Goal: Find specific page/section: Find specific page/section

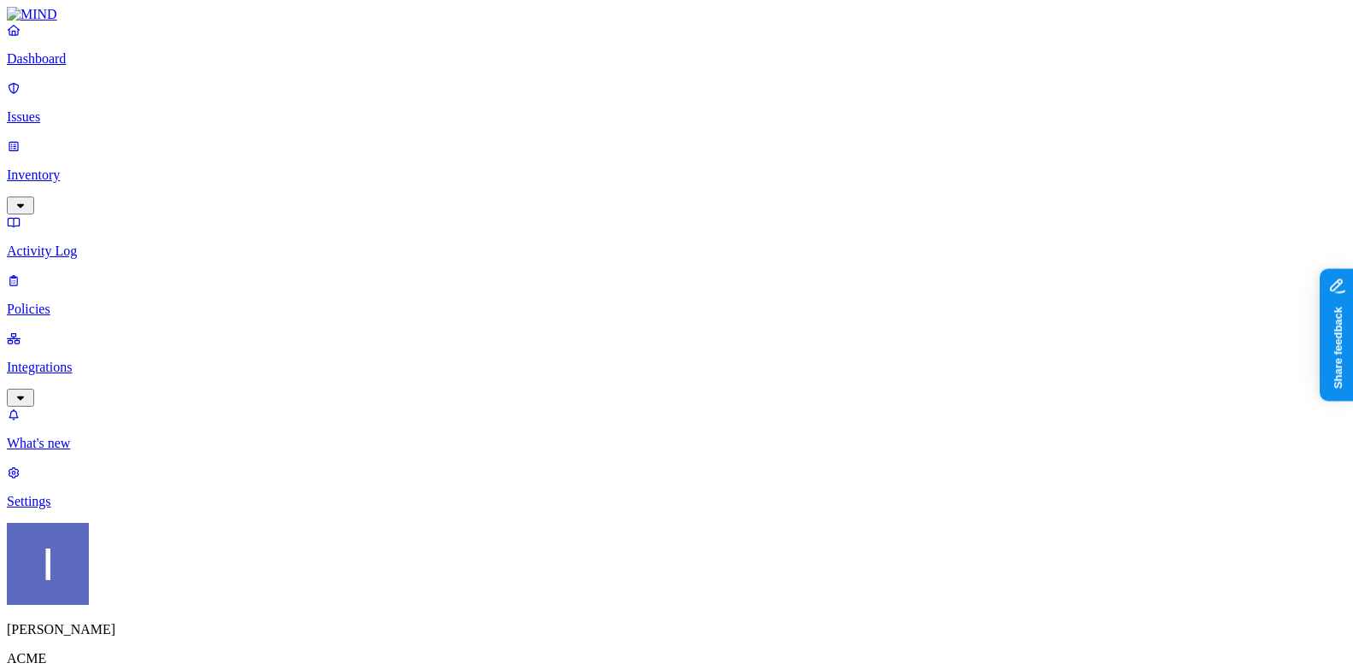
click at [68, 360] on p "Integrations" at bounding box center [676, 367] width 1339 height 15
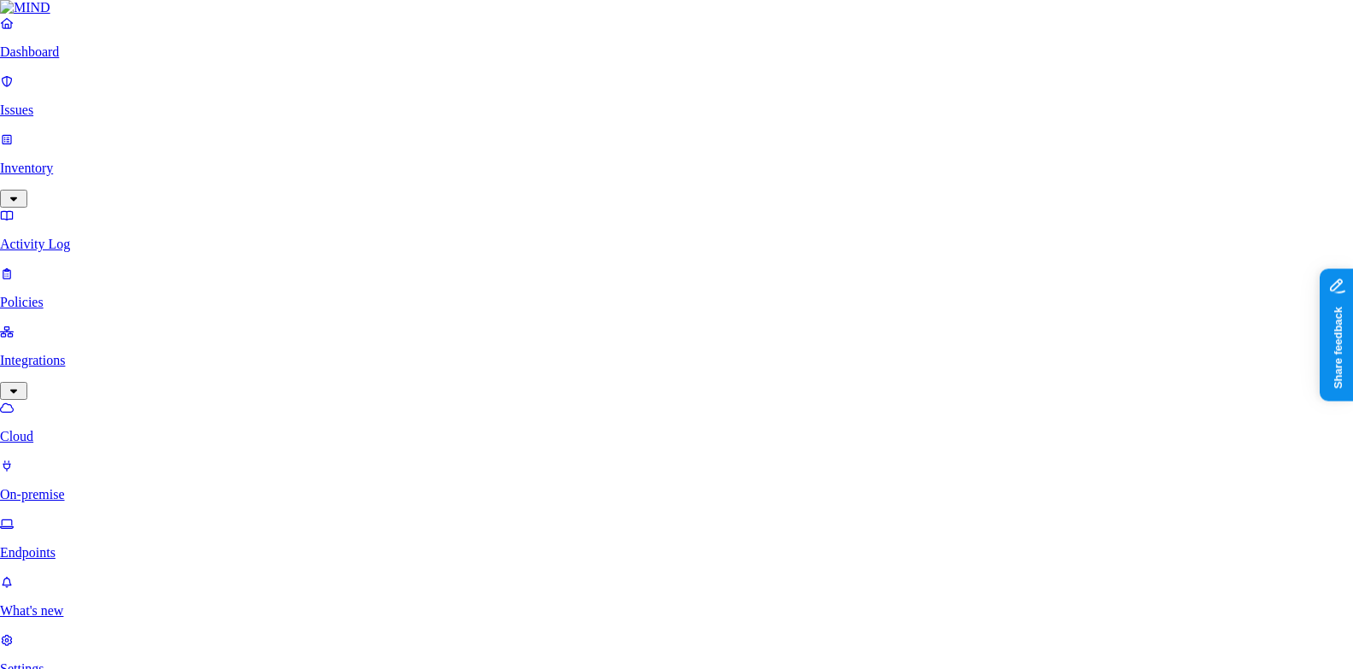
scroll to position [342, 0]
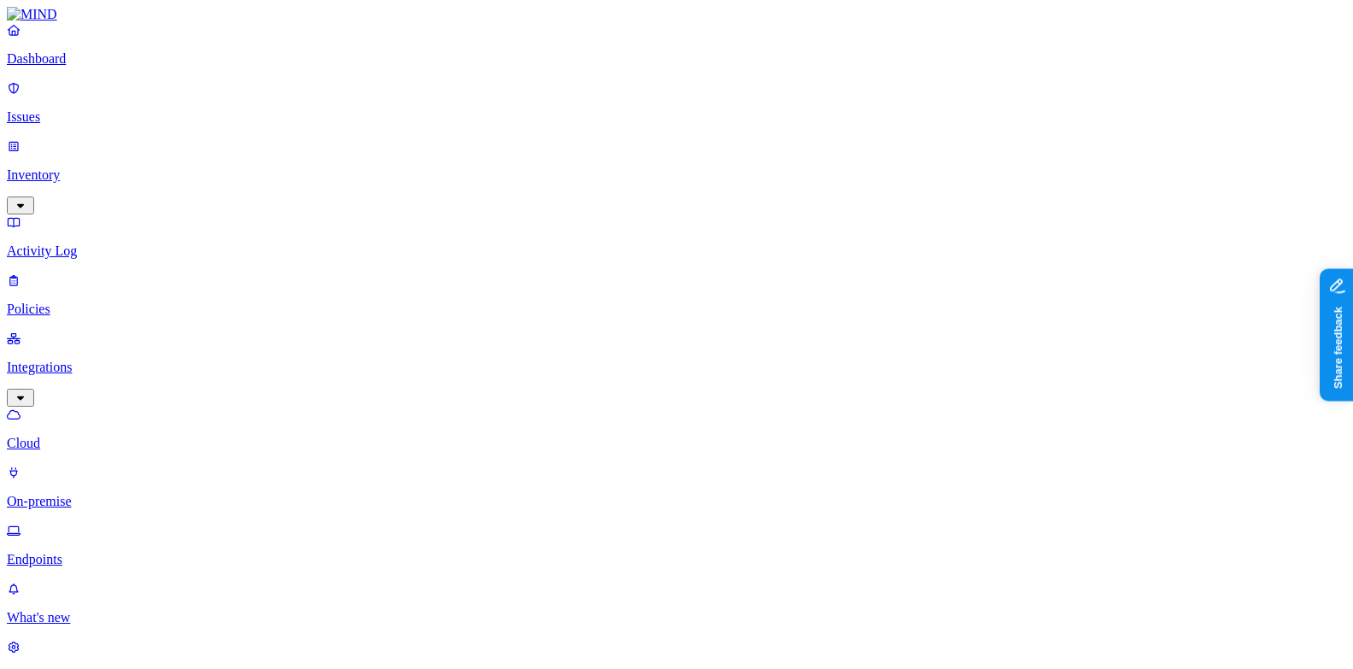
click at [117, 167] on p "Inventory" at bounding box center [676, 174] width 1339 height 15
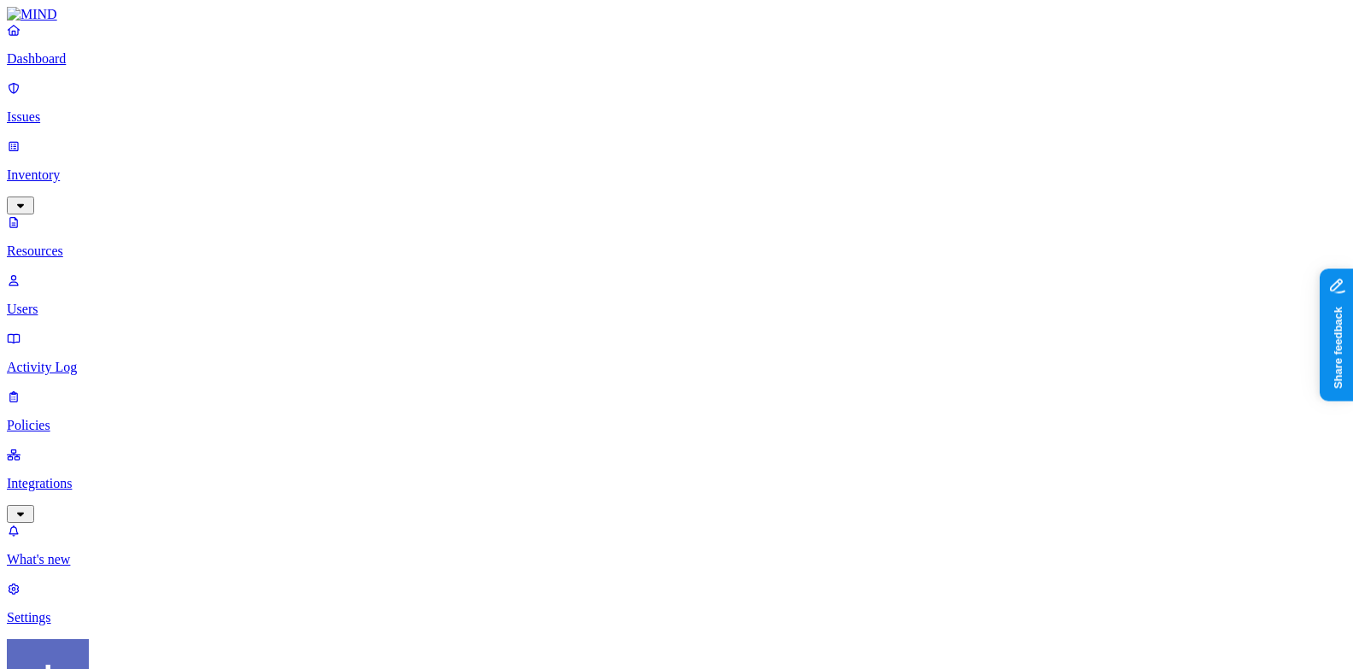
click at [59, 272] on link "Users" at bounding box center [676, 294] width 1339 height 44
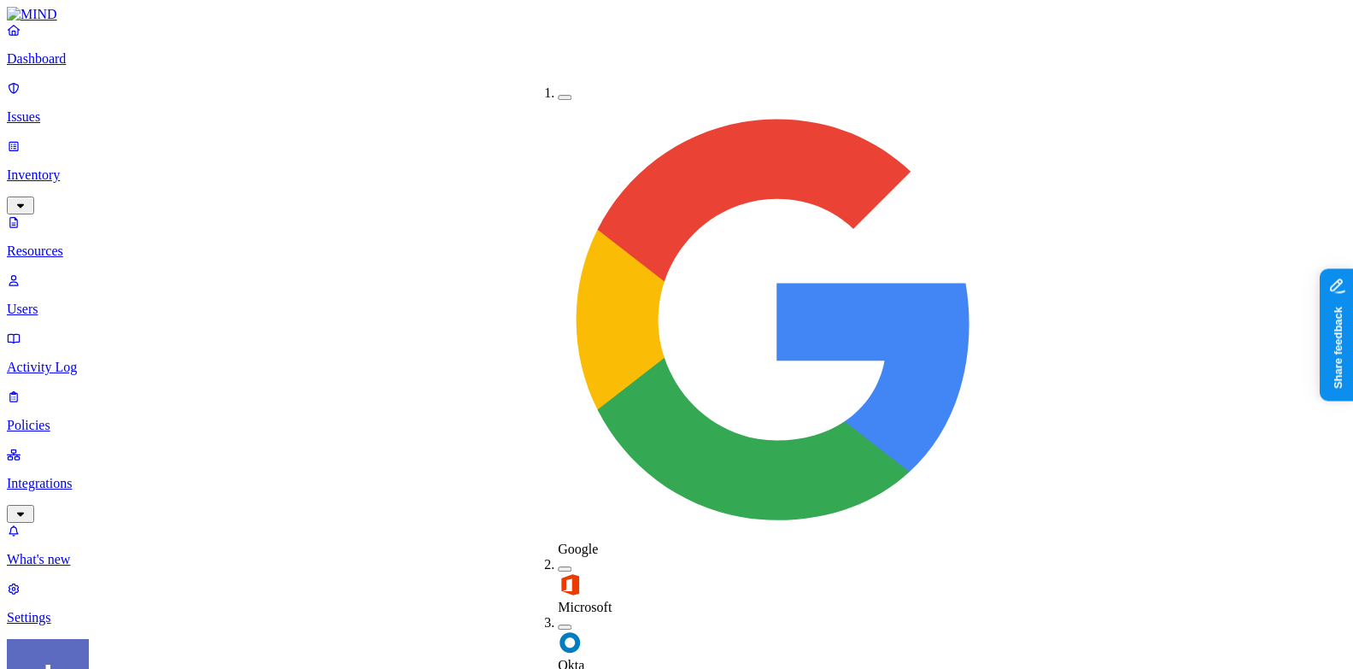
click at [561, 630] on img at bounding box center [570, 642] width 24 height 24
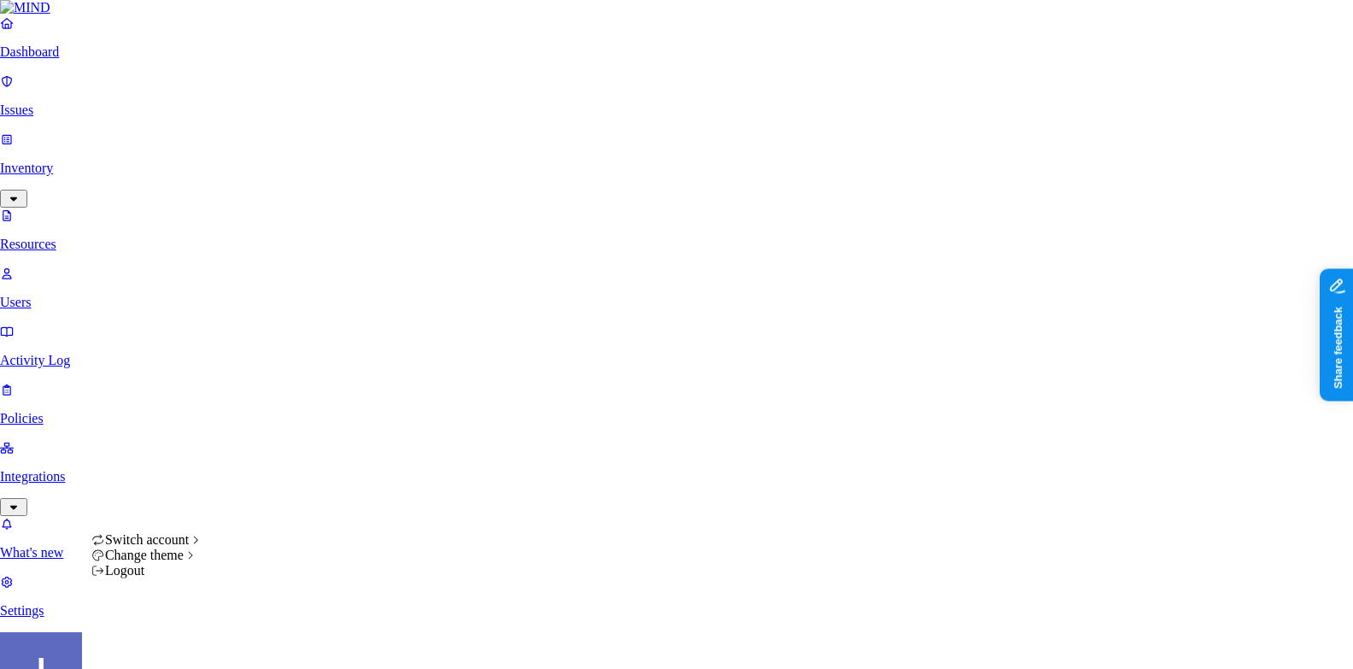
click at [162, 647] on html "Dashboard Issues Inventory Resources Users Activity Log Policies Integrations W…" at bounding box center [676, 675] width 1353 height 1350
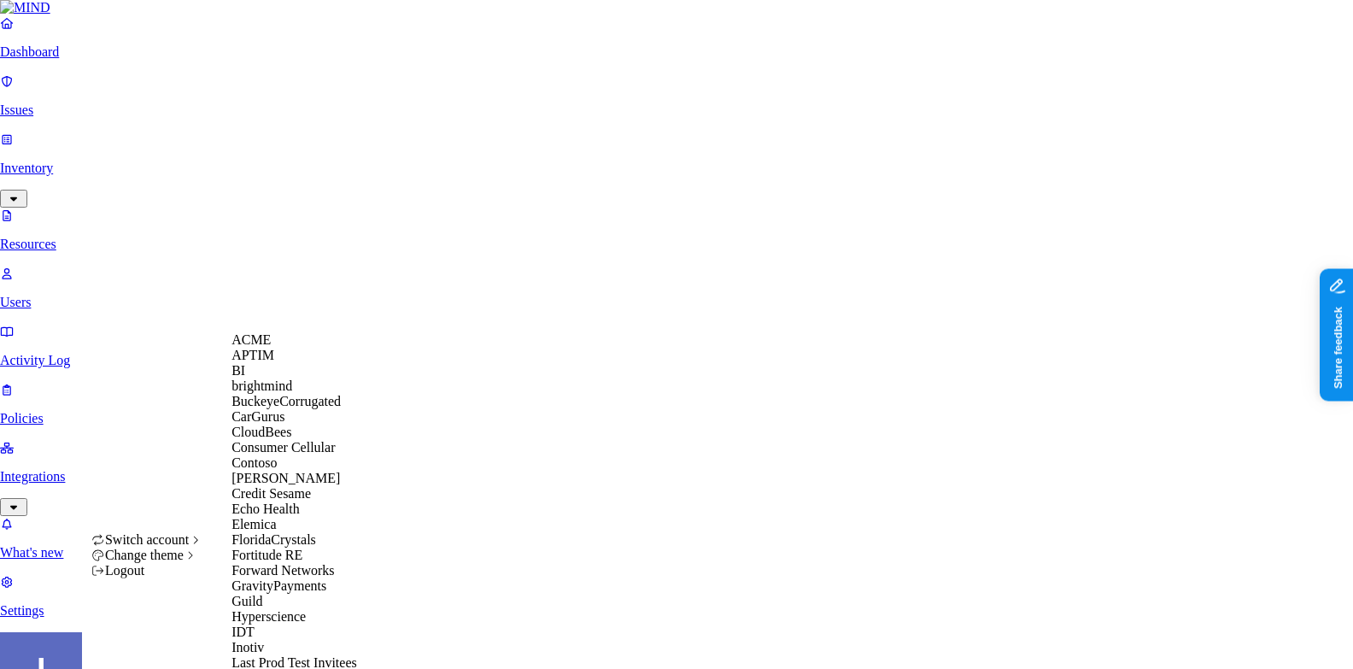
scroll to position [67, 0]
click at [303, 501] on span "Credit Sesame" at bounding box center [270, 493] width 79 height 15
